Goal: Task Accomplishment & Management: Complete application form

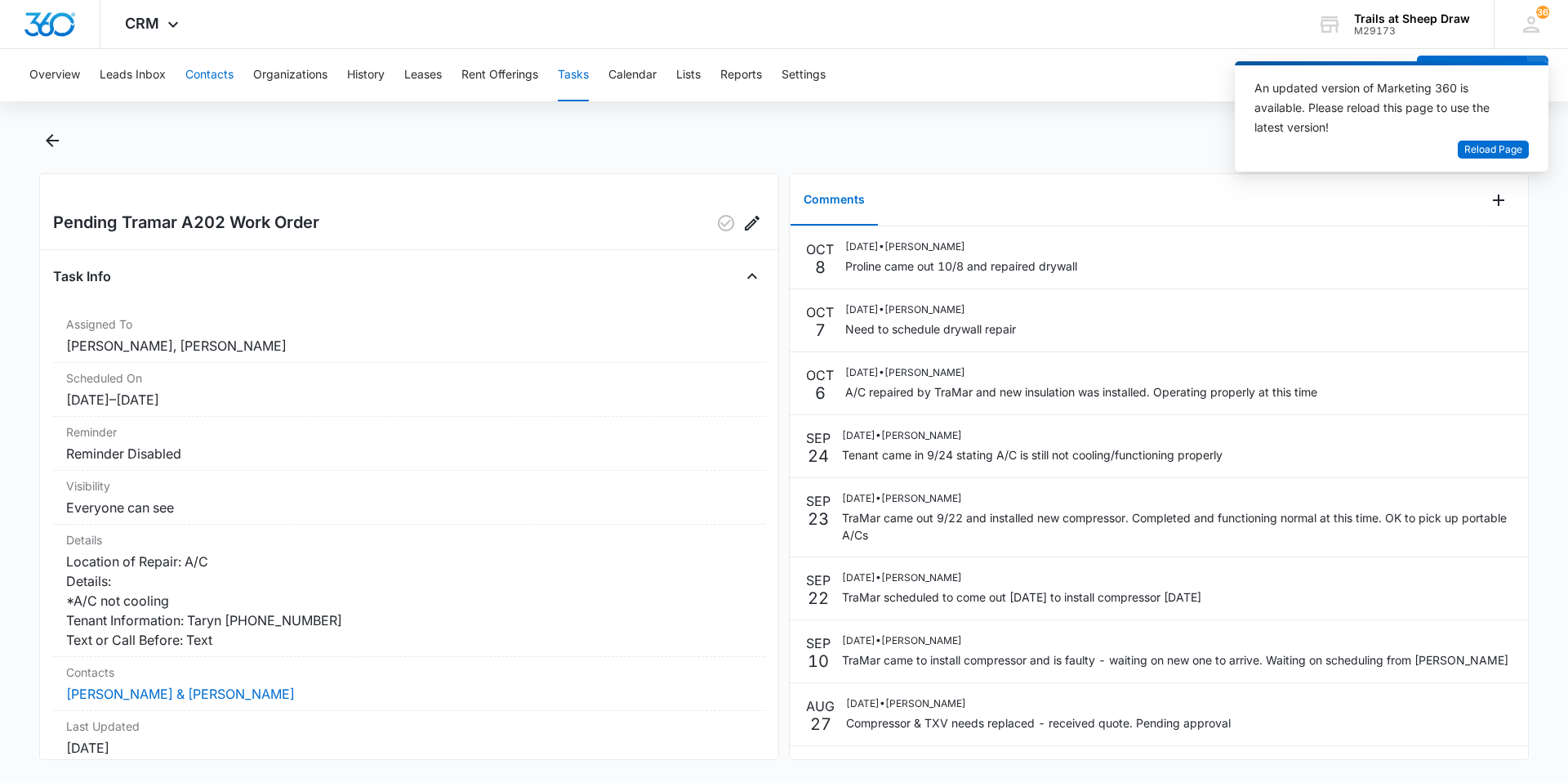
click at [195, 69] on button "Contacts" at bounding box center [209, 75] width 48 height 52
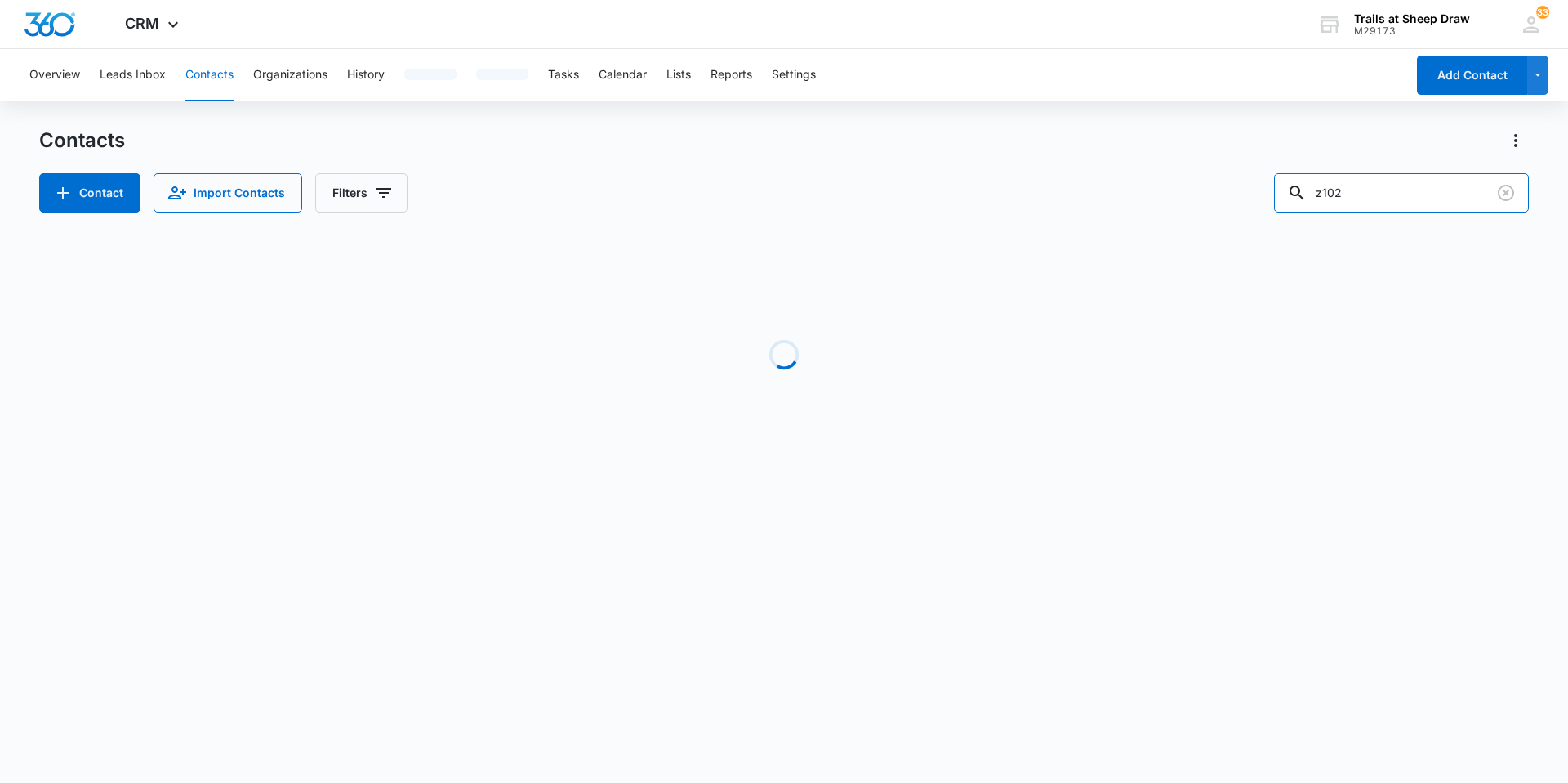
drag, startPoint x: 1350, startPoint y: 189, endPoint x: 1114, endPoint y: 186, distance: 236.0
click at [1125, 179] on div "Contact Import Contacts Filters z102" at bounding box center [784, 193] width 1490 height 39
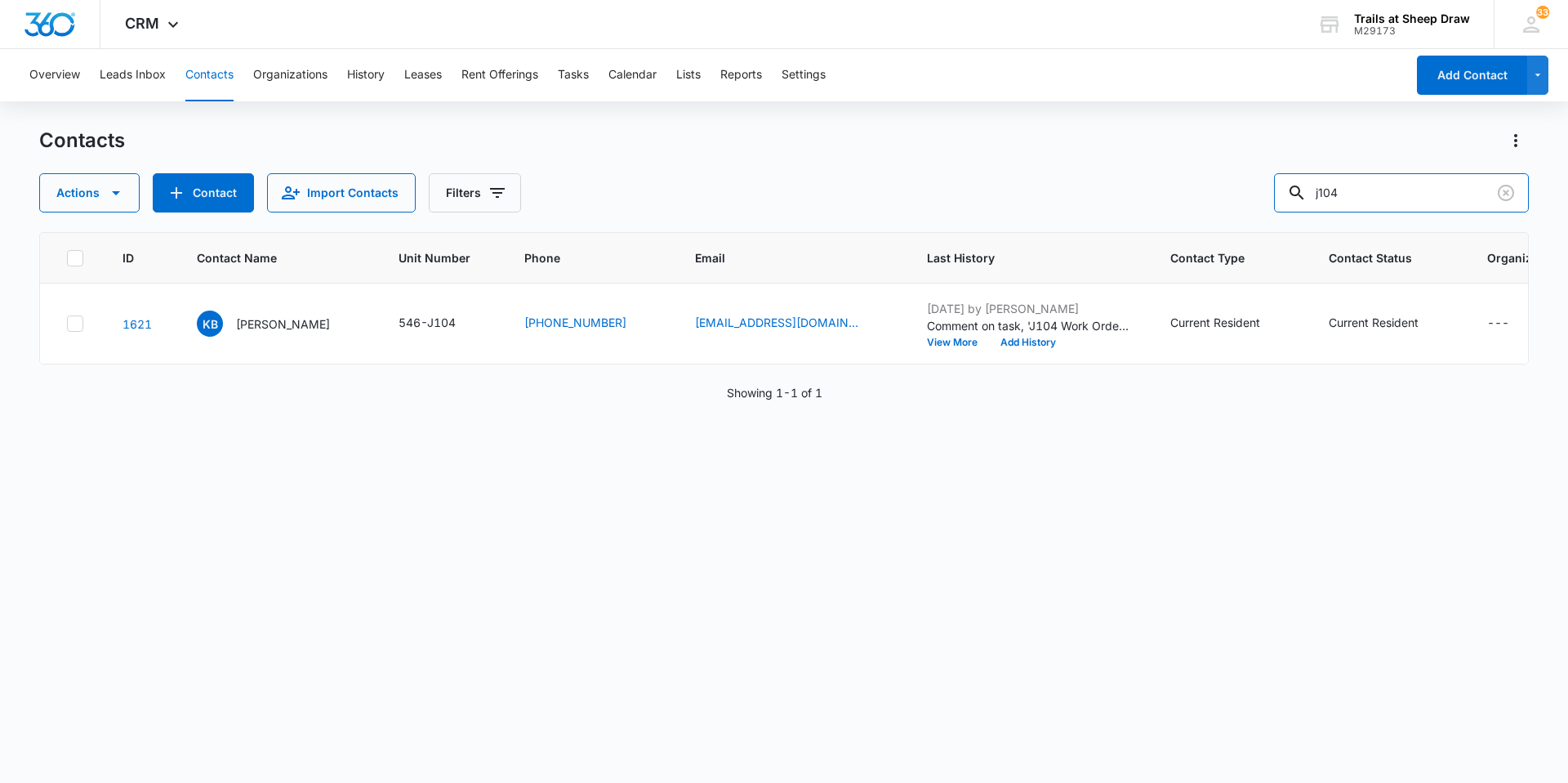
drag, startPoint x: 1397, startPoint y: 192, endPoint x: 1266, endPoint y: 190, distance: 131.0
click at [1268, 190] on div "Actions Contact Import Contacts Filters j104" at bounding box center [784, 193] width 1490 height 39
type input "s208"
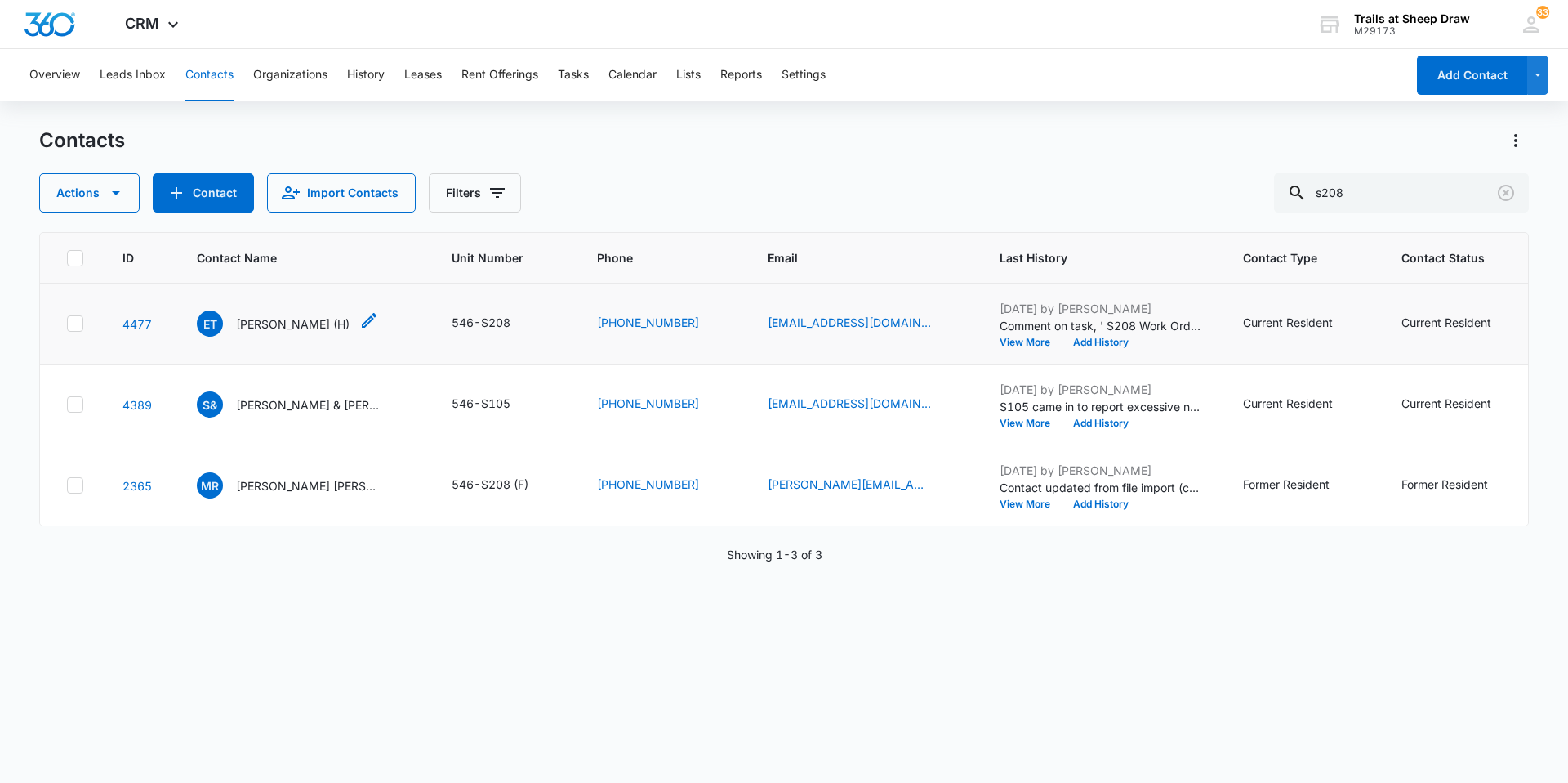
click at [277, 321] on p "[PERSON_NAME] (H)" at bounding box center [293, 324] width 113 height 17
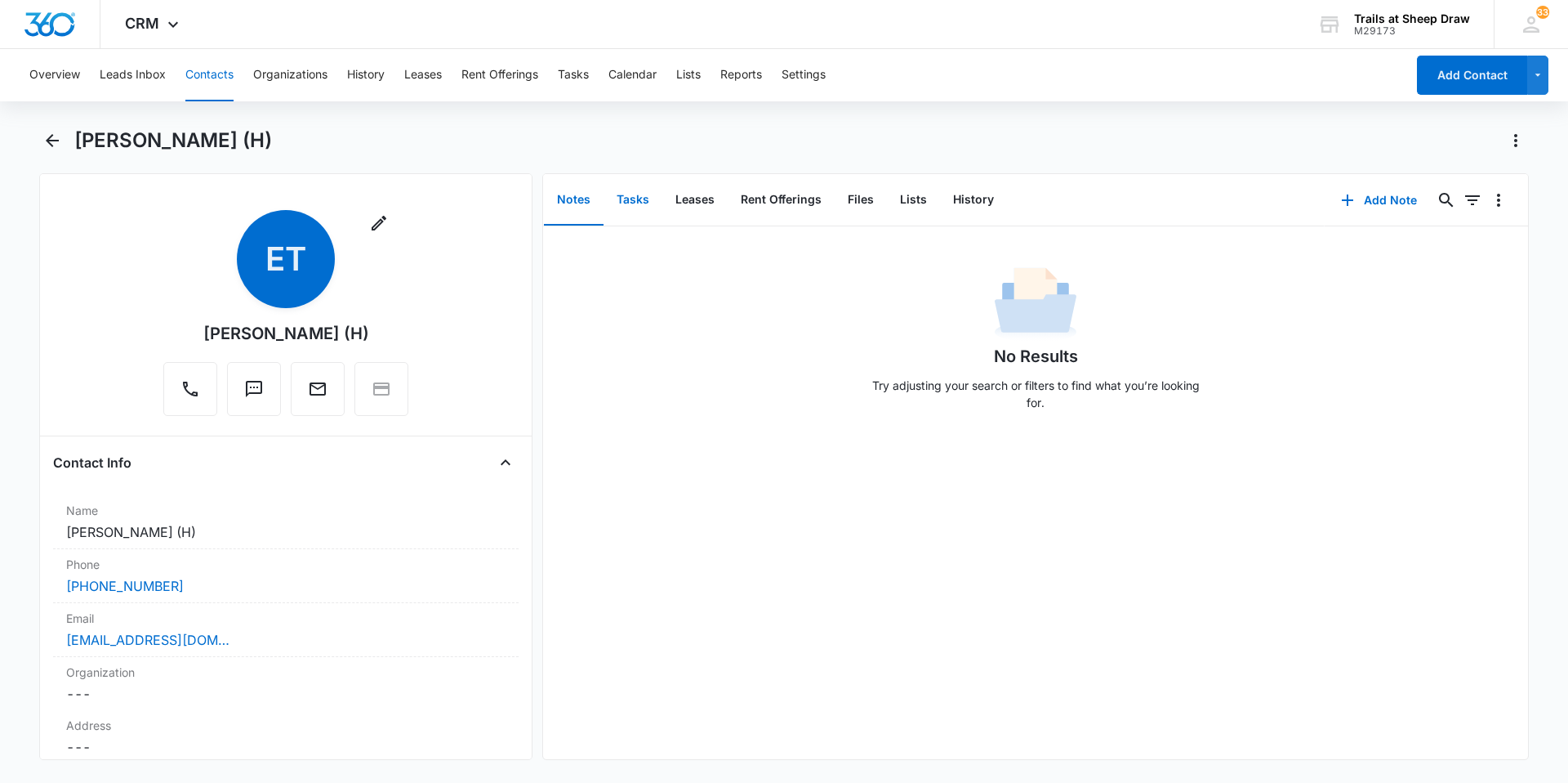
drag, startPoint x: 637, startPoint y: 205, endPoint x: 645, endPoint y: 200, distance: 9.4
click at [645, 200] on button "Tasks" at bounding box center [633, 200] width 59 height 51
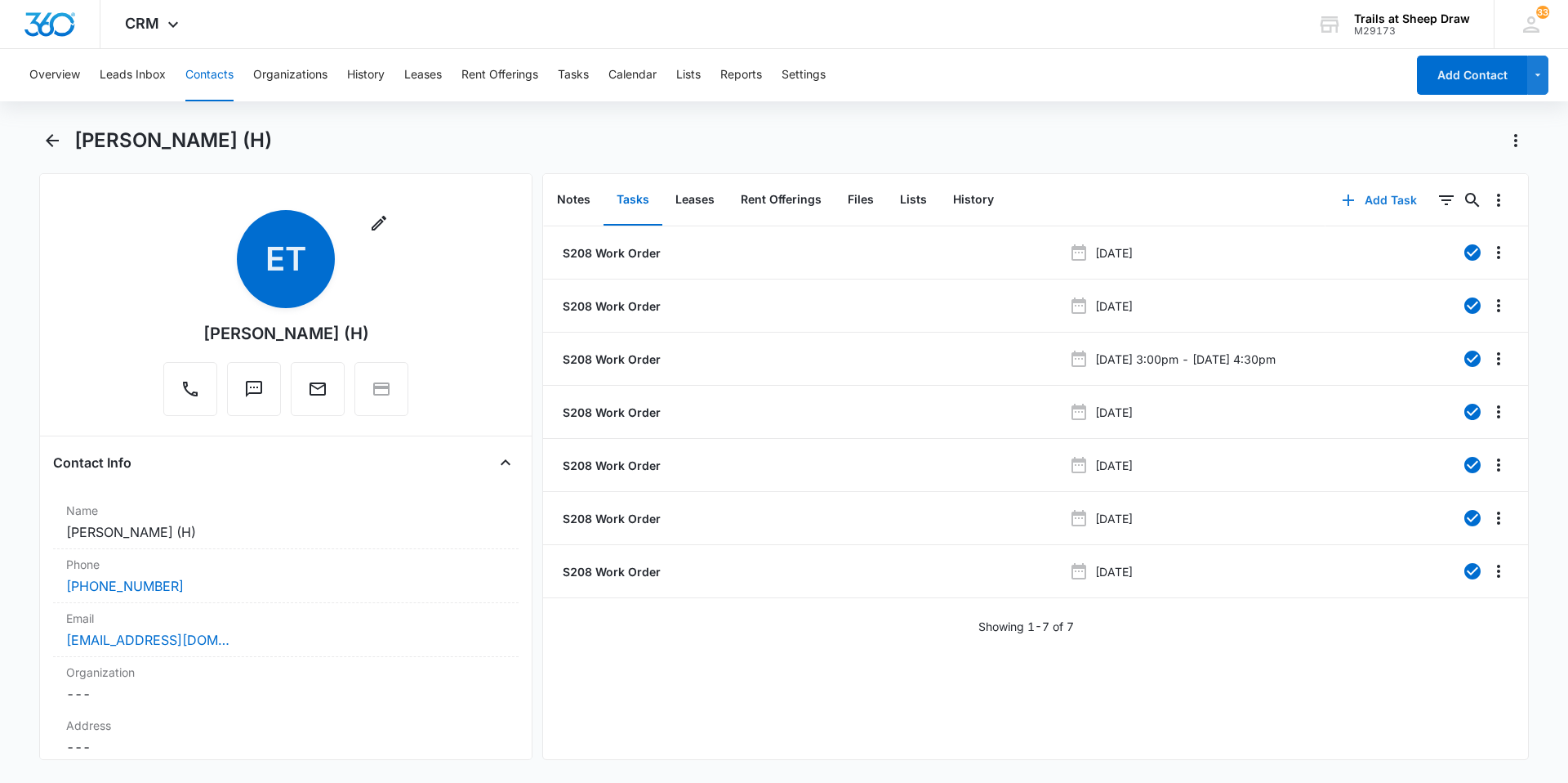
click at [1385, 204] on button "Add Task" at bounding box center [1380, 200] width 108 height 39
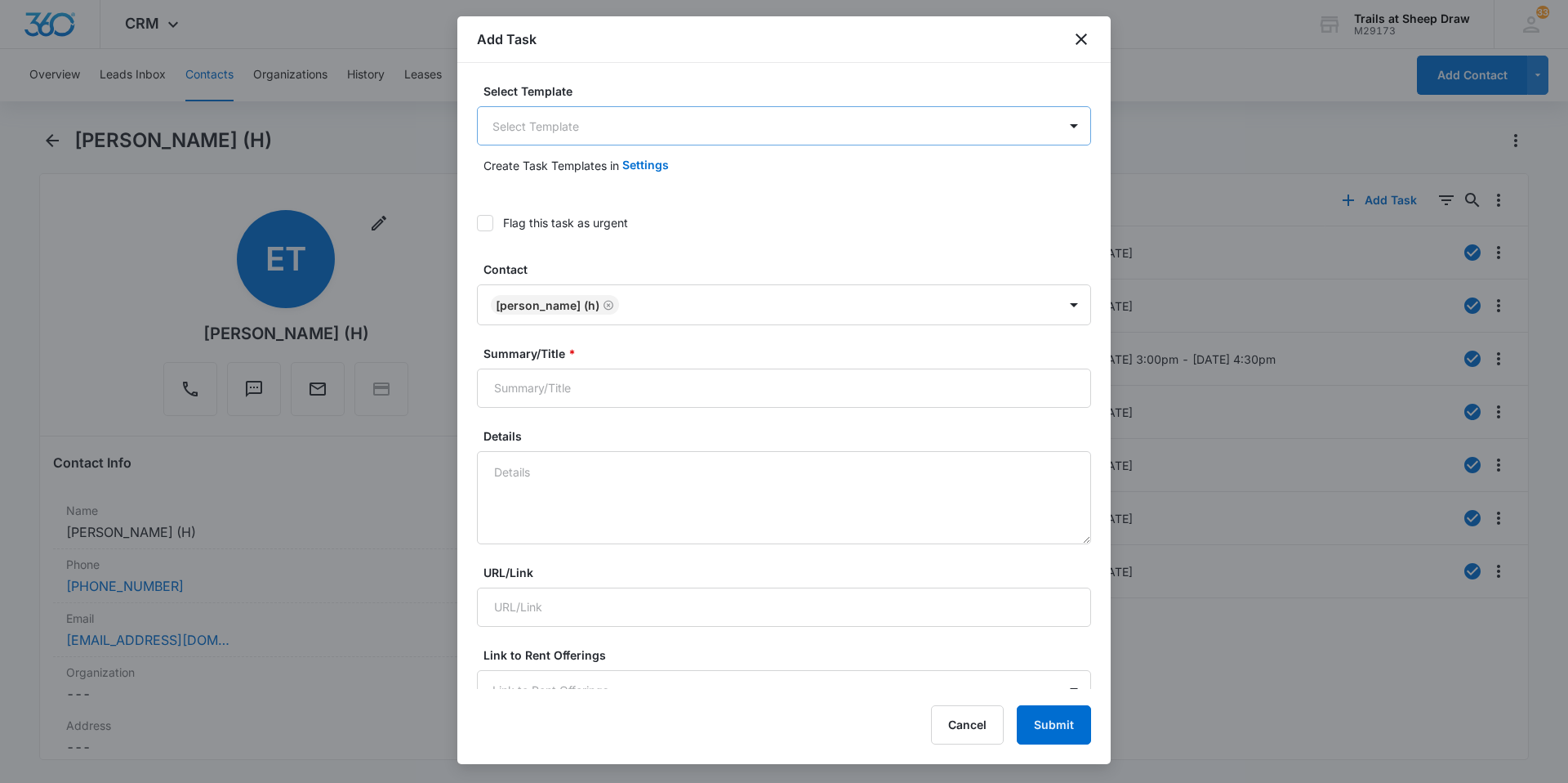
click at [730, 114] on body "CRM Apps Reputation Websites Forms CRM Email Social Content Ads Intelligence Fi…" at bounding box center [784, 392] width 1568 height 783
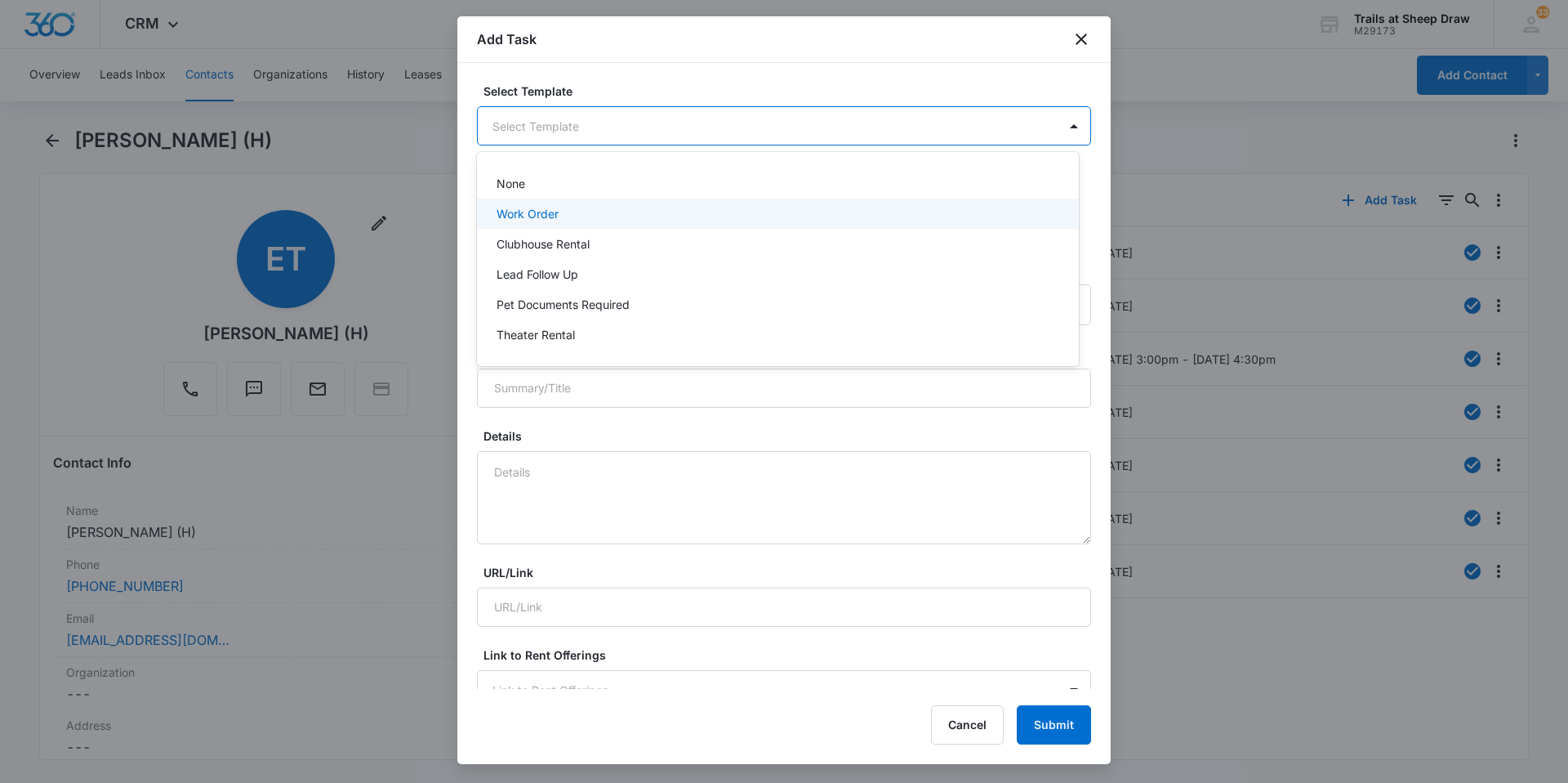
click at [590, 202] on div "Work Order" at bounding box center [778, 213] width 602 height 30
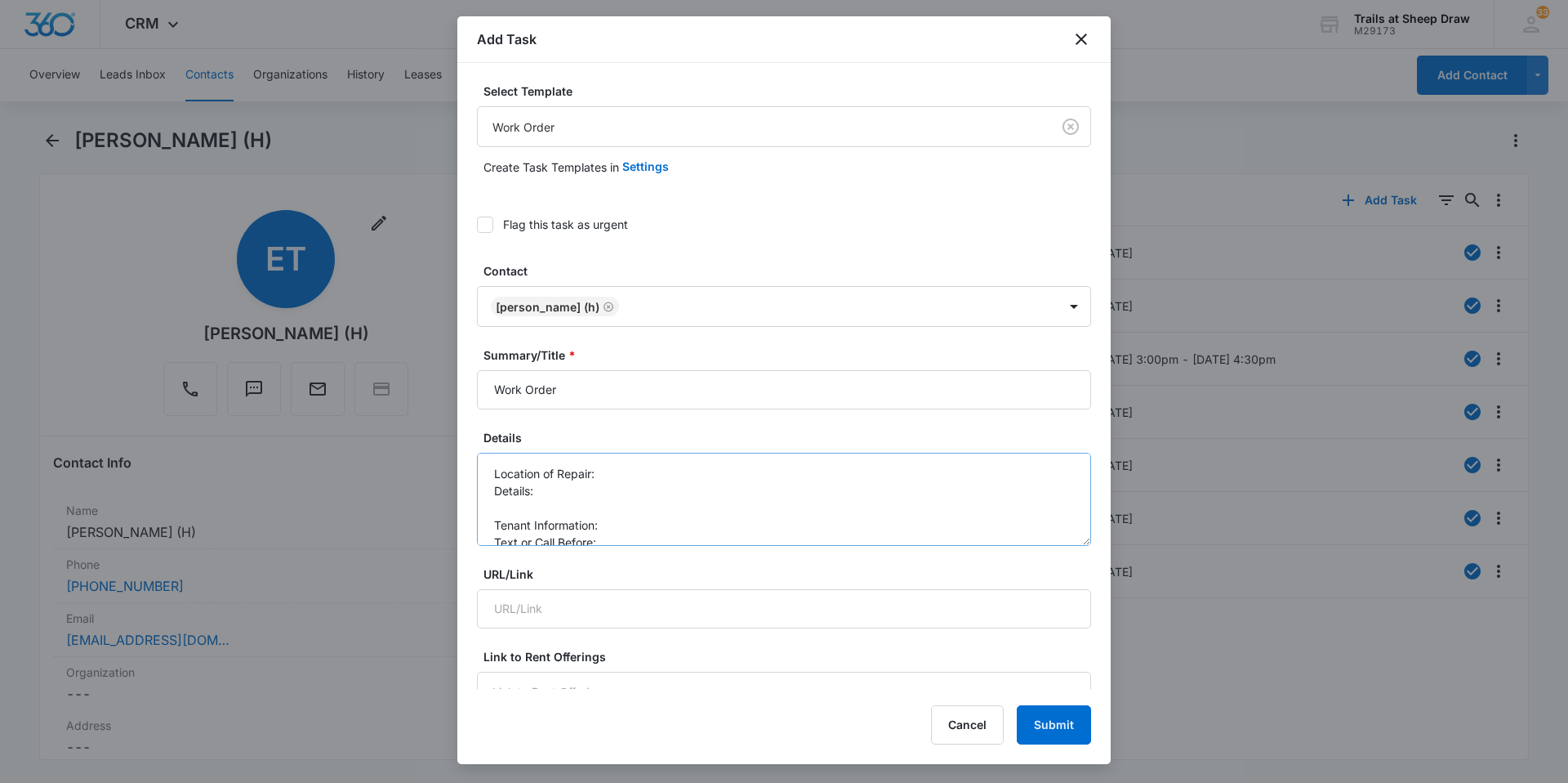
type input "[DATE]"
click at [476, 390] on div "Select Template Work Order Create Task Templates in Settings Flag this task as …" at bounding box center [784, 375] width 653 height 626
click at [481, 390] on input "Work Order" at bounding box center [784, 390] width 614 height 39
type input "S208 Work Order"
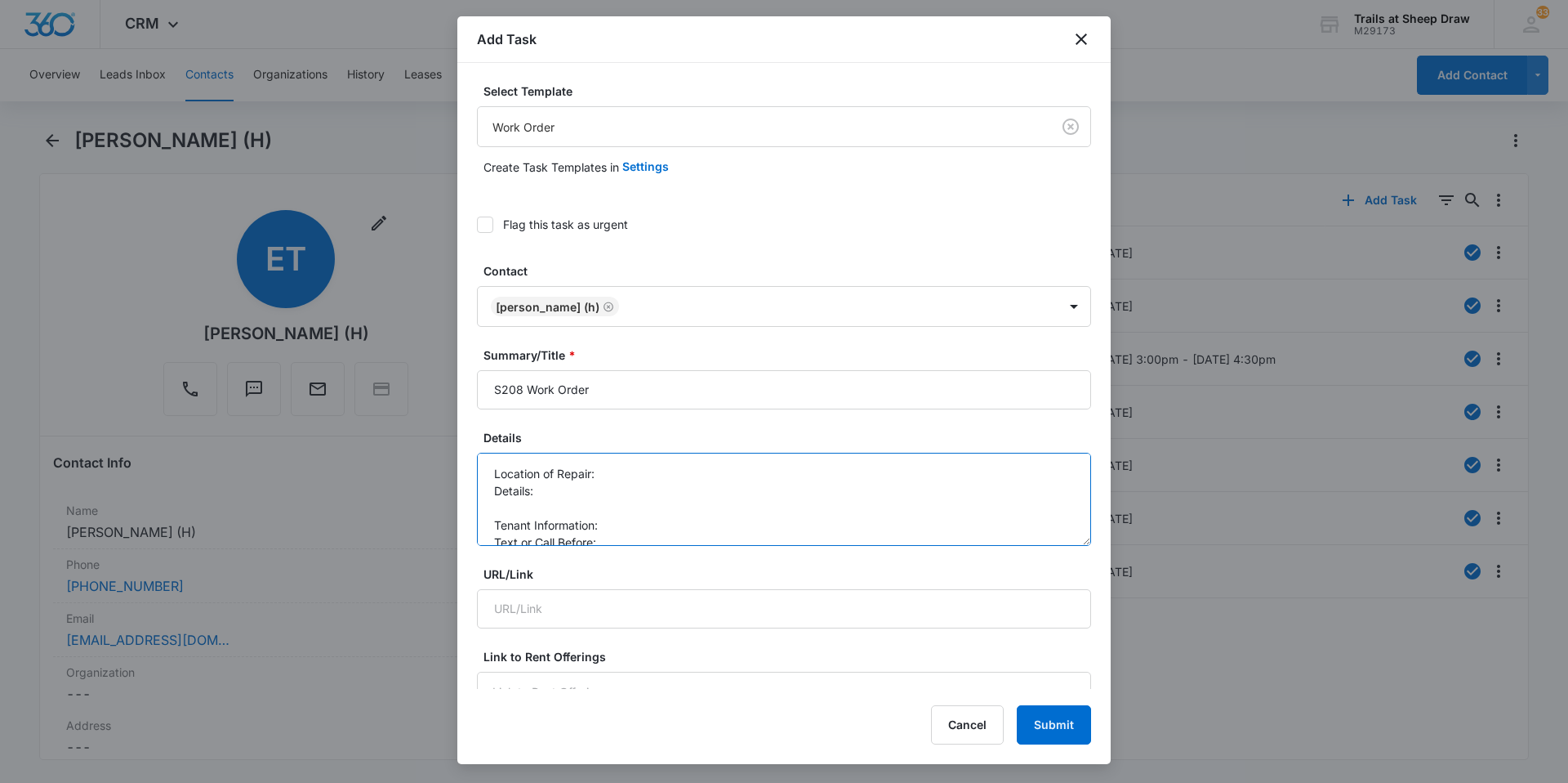
click at [614, 475] on textarea "Location of Repair: Details: Tenant Information: Text or Call Before:" at bounding box center [784, 499] width 614 height 93
click at [540, 507] on textarea "Location of Repair: Details: Tenant Information: Text or Call Before:" at bounding box center [784, 499] width 614 height 93
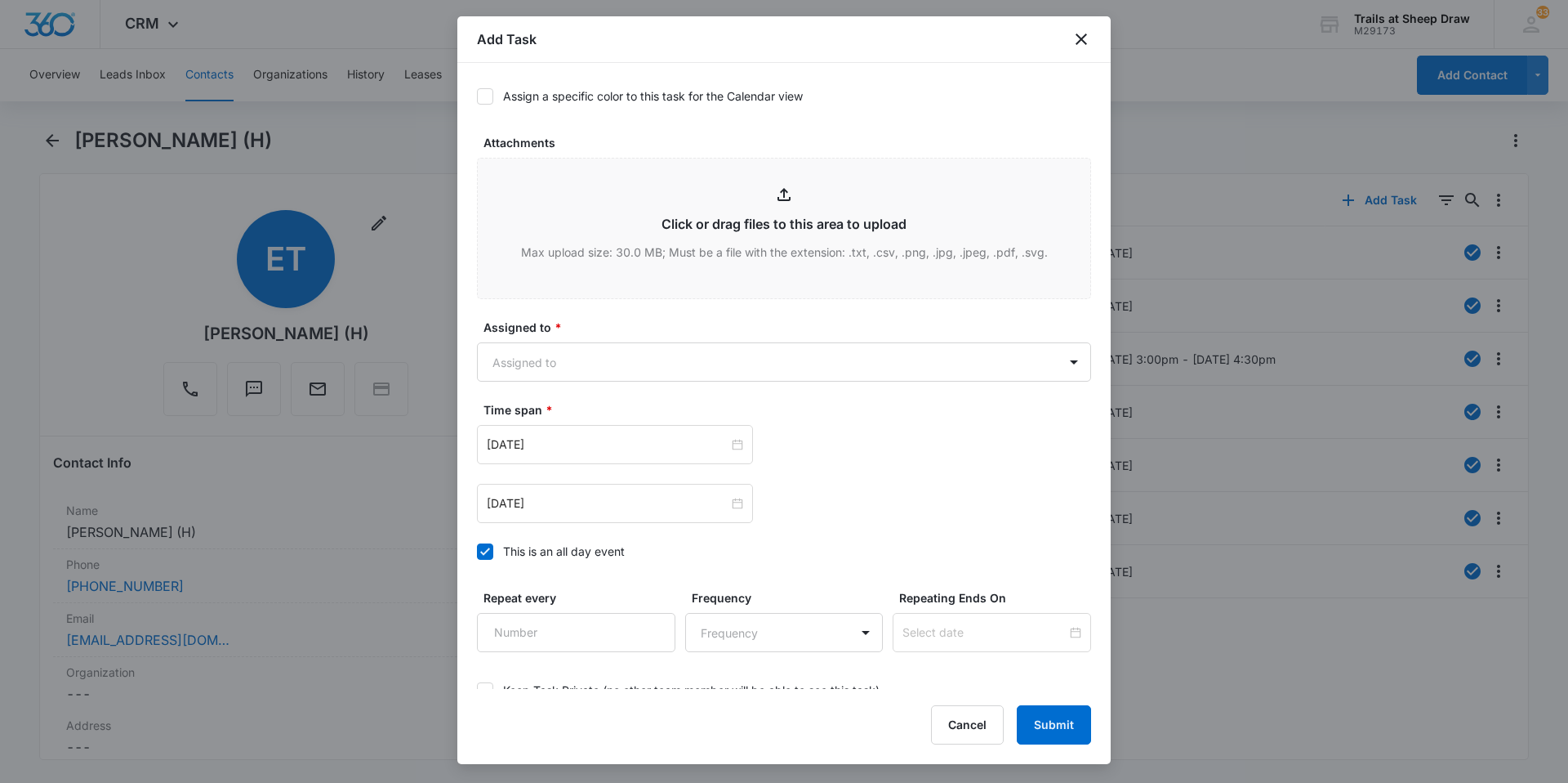
scroll to position [885, 0]
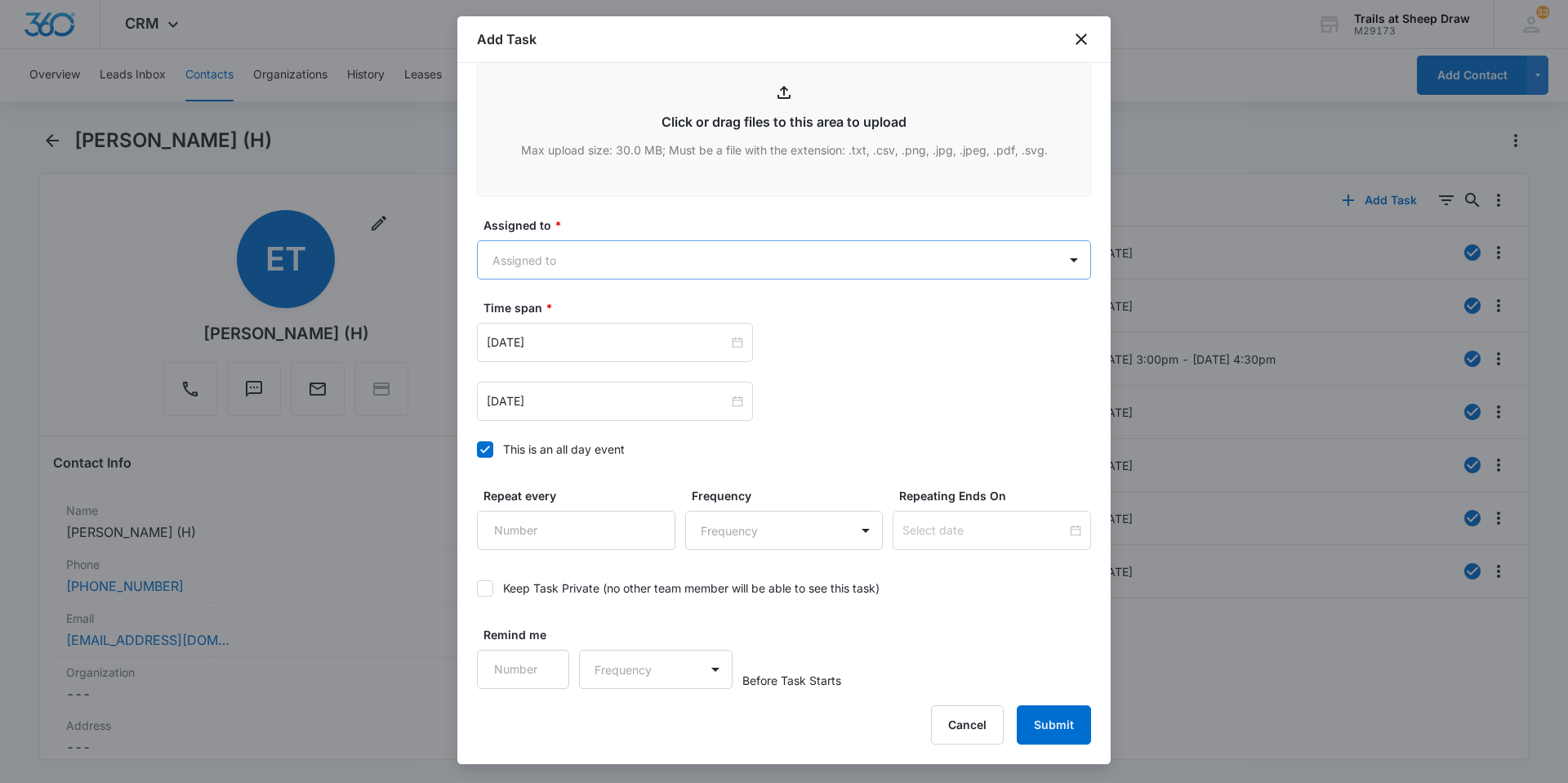
type textarea "Location of Repair: Details: *Dog poop smeared in breezeway in front of door Te…"
click at [625, 254] on body "CRM Apps Reputation Websites Forms CRM Email Social Content Ads Intelligence Fi…" at bounding box center [784, 392] width 1568 height 783
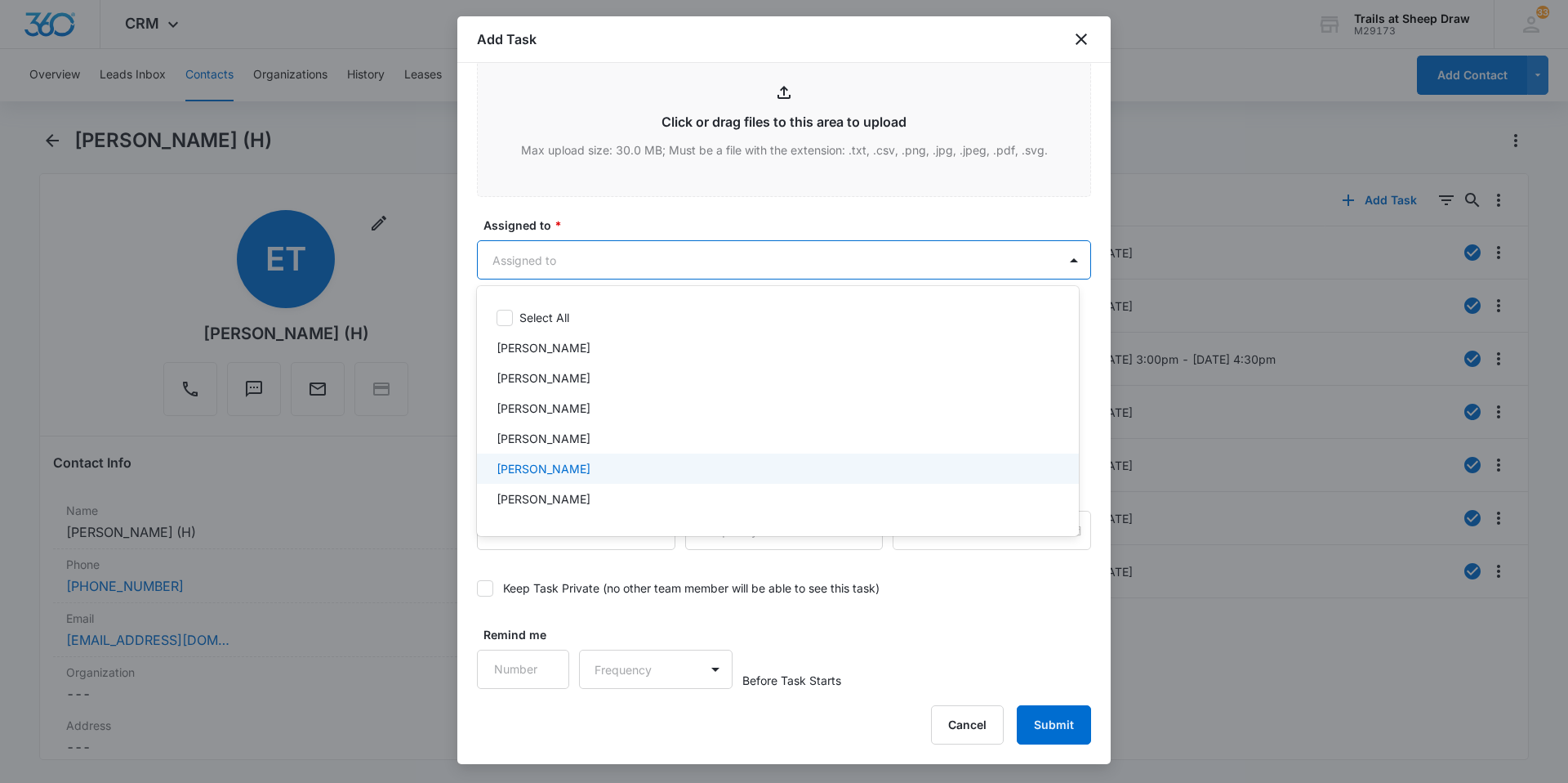
click at [564, 465] on p "[PERSON_NAME]" at bounding box center [543, 469] width 94 height 17
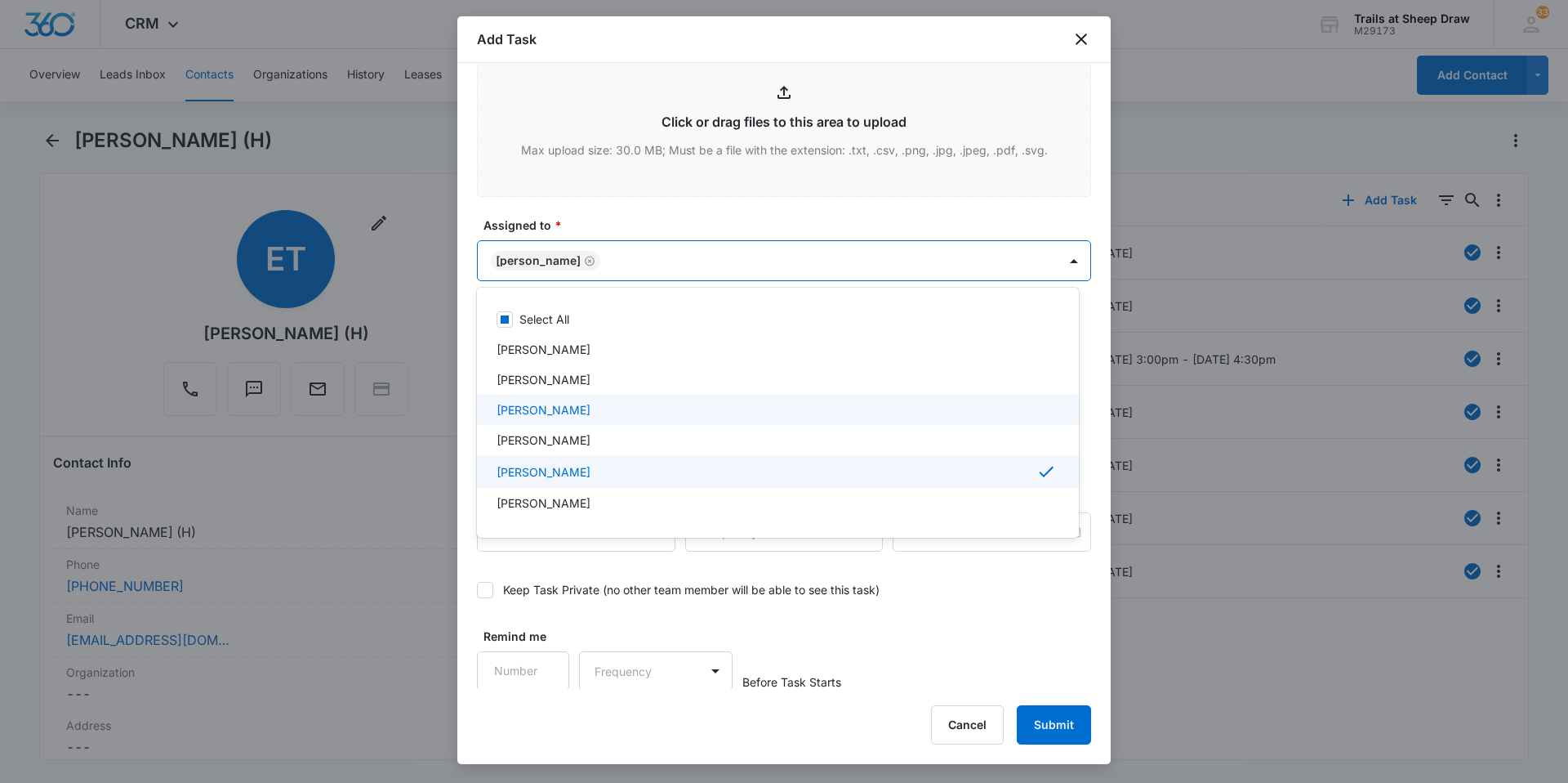
click at [556, 408] on p "Austin Dirks" at bounding box center [543, 410] width 94 height 17
click at [851, 247] on div at bounding box center [784, 392] width 1568 height 783
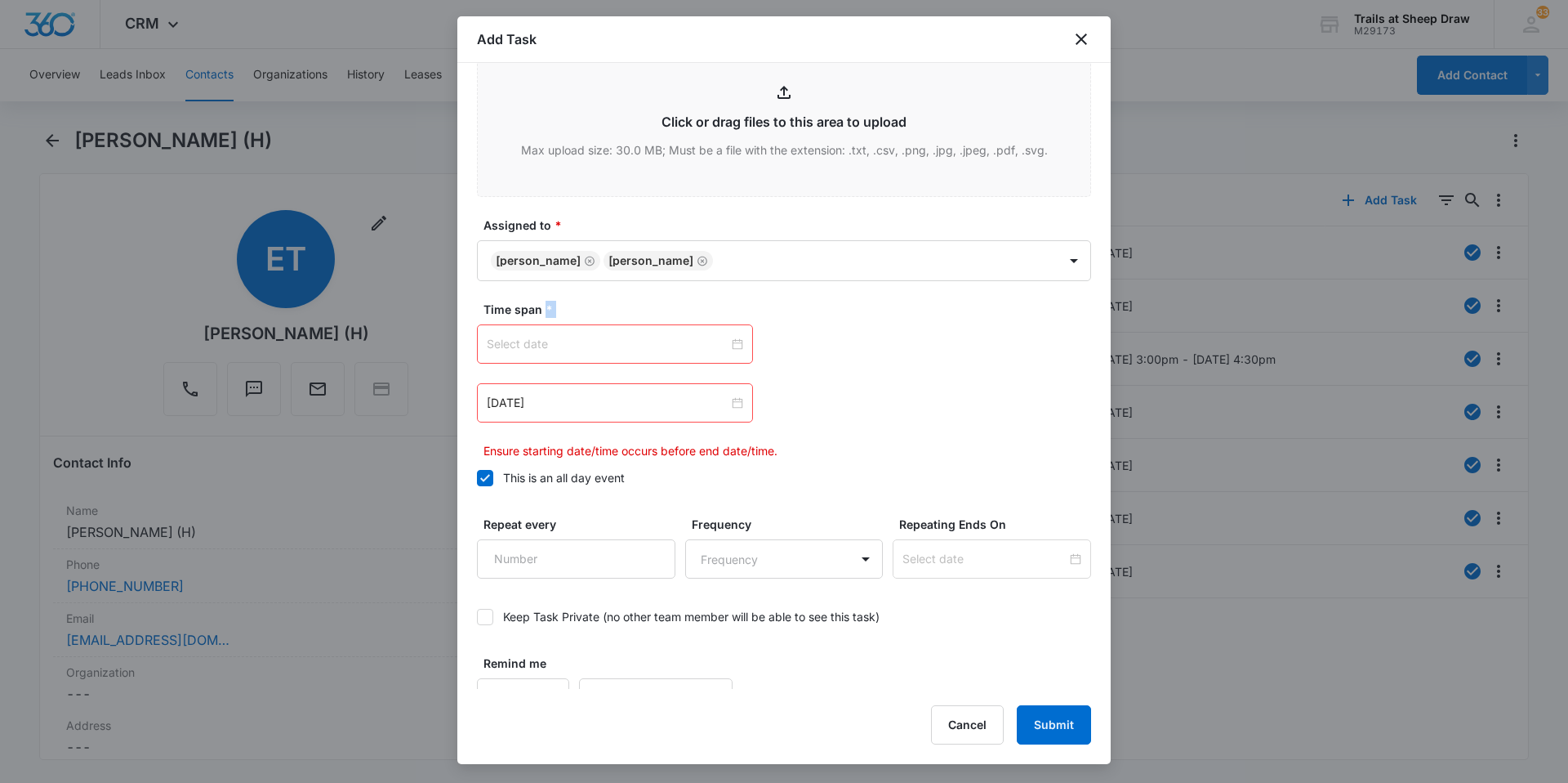
click at [732, 343] on div at bounding box center [614, 343] width 257 height 18
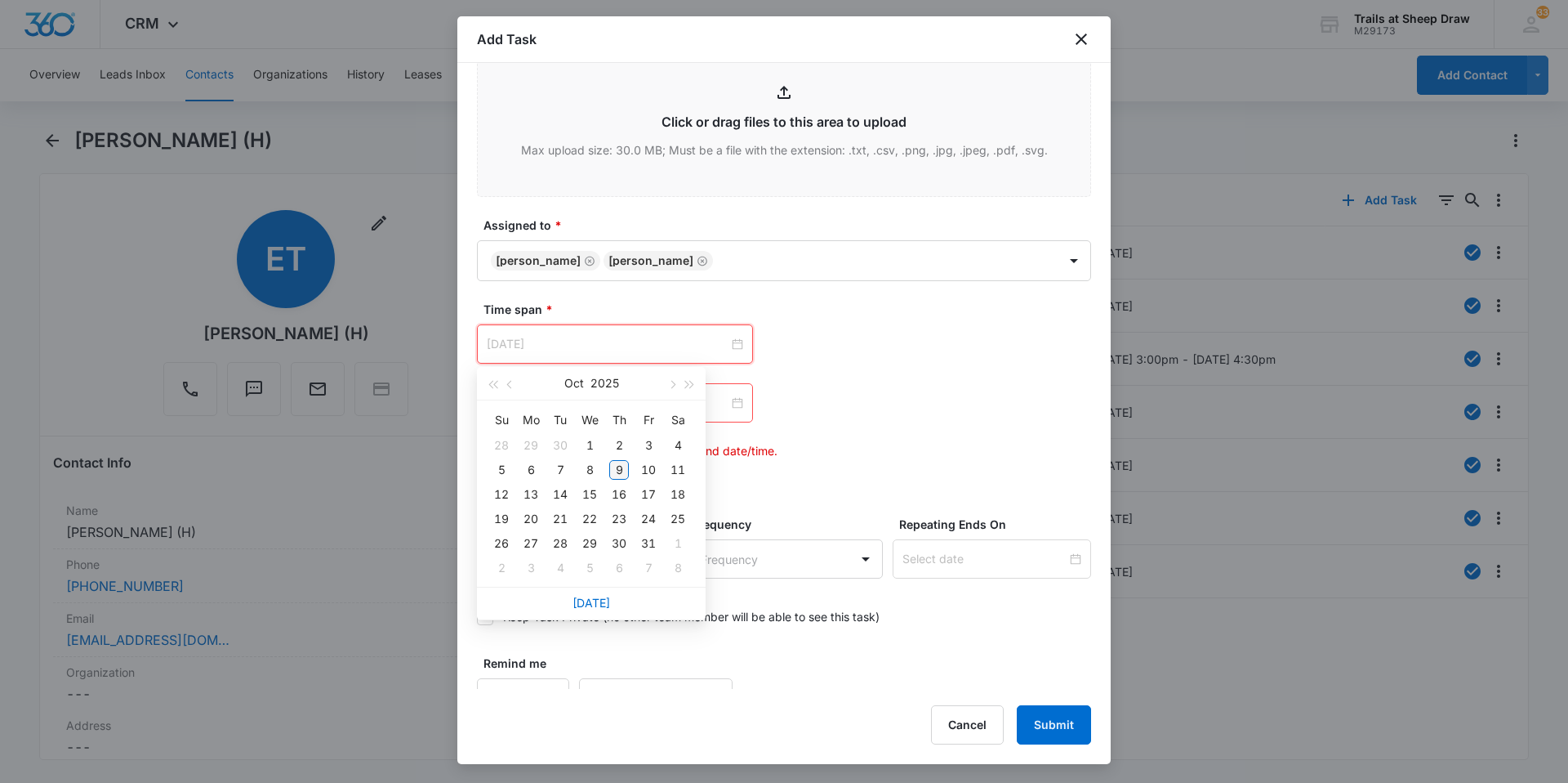
type input "Oct 9, 2025"
click at [619, 474] on div "9" at bounding box center [619, 470] width 20 height 20
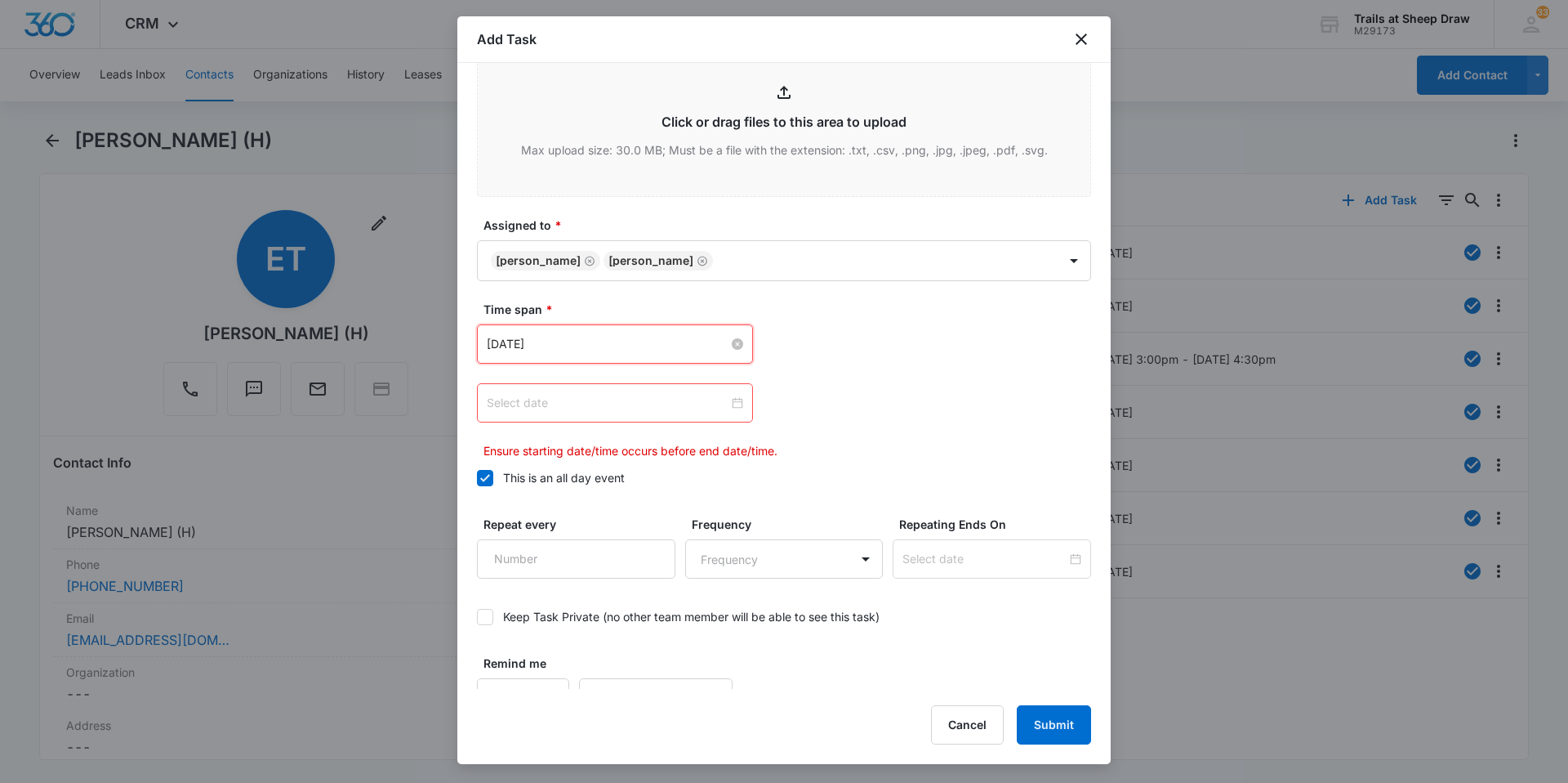
click at [735, 404] on div at bounding box center [614, 403] width 257 height 18
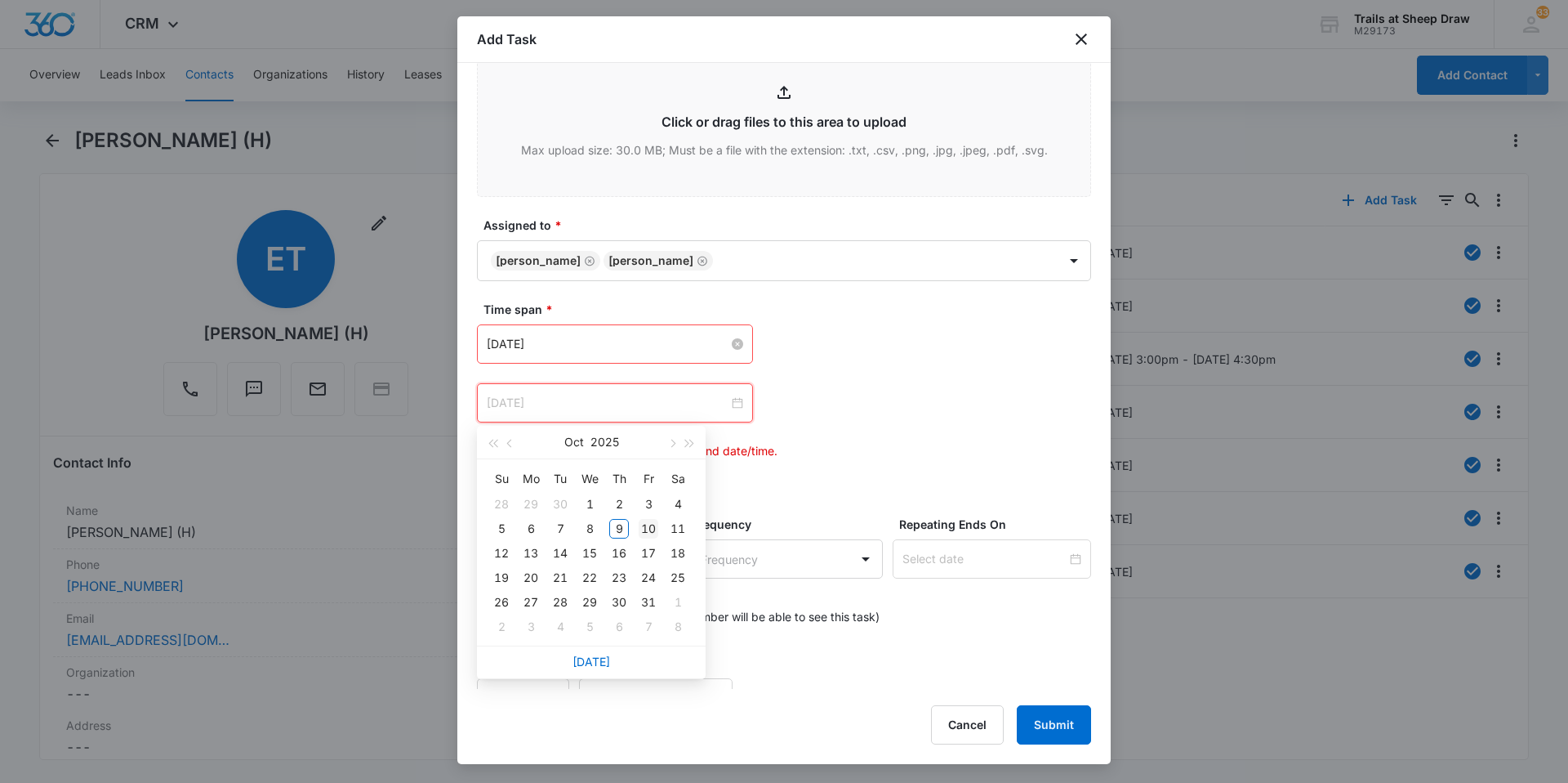
type input "Oct 10, 2025"
click at [649, 524] on div "10" at bounding box center [648, 528] width 20 height 20
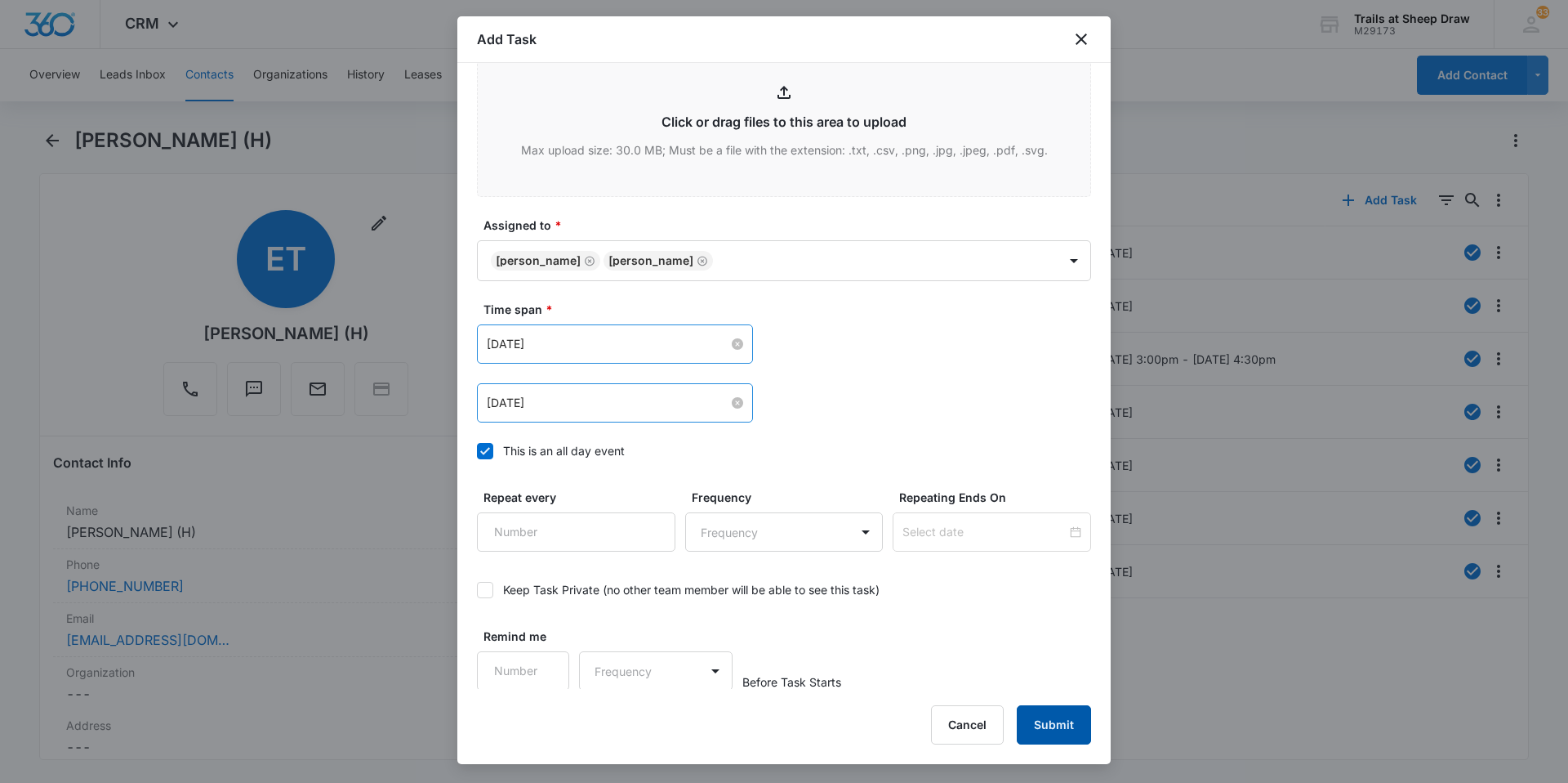
click at [1053, 740] on button "Submit" at bounding box center [1054, 725] width 75 height 39
